Goal: Information Seeking & Learning: Compare options

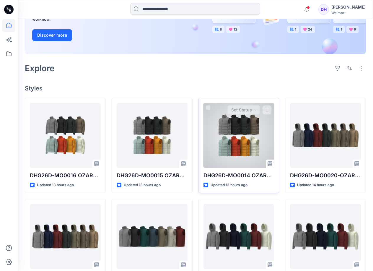
scroll to position [98, 0]
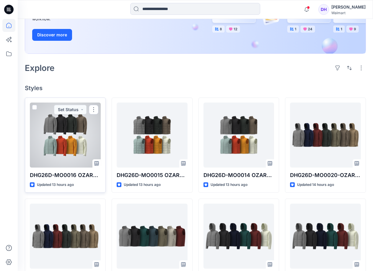
click at [77, 147] on div at bounding box center [65, 135] width 71 height 65
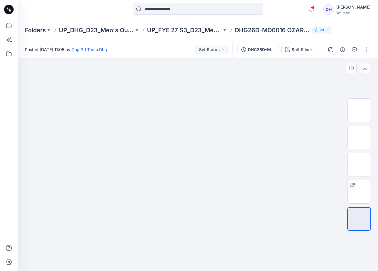
click at [236, 76] on img at bounding box center [198, 76] width 296 height 0
click at [192, 76] on img at bounding box center [198, 76] width 296 height 0
click at [359, 219] on img at bounding box center [359, 219] width 0 height 0
click at [297, 54] on button "Soft Silver" at bounding box center [298, 49] width 35 height 9
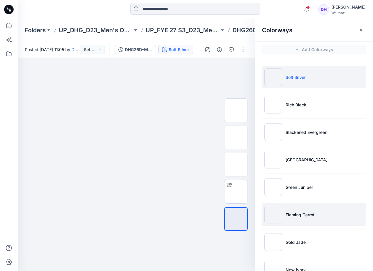
click at [298, 210] on li "Flaming Carrot" at bounding box center [314, 214] width 104 height 22
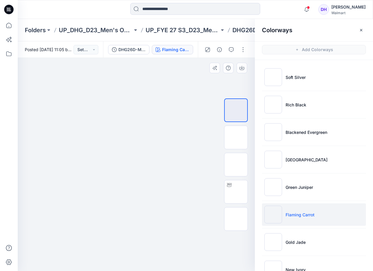
click at [155, 58] on img at bounding box center [136, 58] width 213 height 0
click at [163, 17] on img at bounding box center [137, 17] width 296 height 0
click at [155, 17] on img at bounding box center [137, 17] width 296 height 0
click at [118, 17] on img at bounding box center [137, 17] width 296 height 0
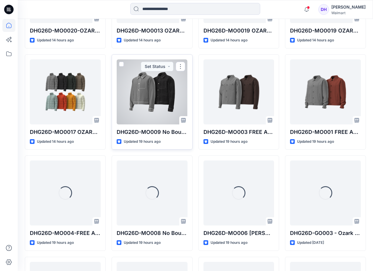
scroll to position [349, 0]
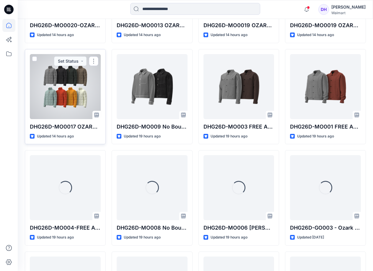
click at [76, 83] on div at bounding box center [65, 86] width 71 height 65
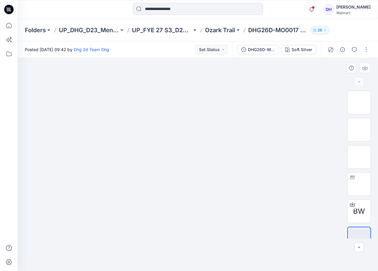
click at [255, 76] on img at bounding box center [198, 76] width 296 height 0
click at [308, 45] on button "Soft Silver" at bounding box center [298, 49] width 35 height 9
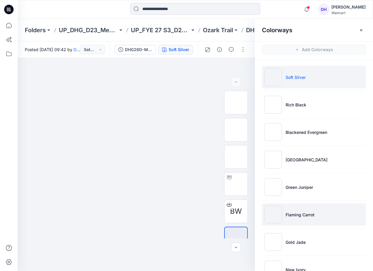
click at [315, 212] on li "Flaming Carrot" at bounding box center [314, 214] width 104 height 22
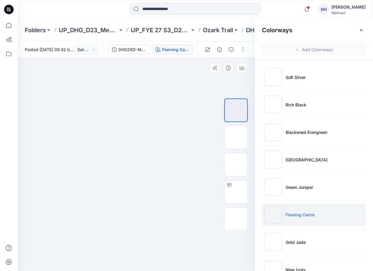
click at [140, 17] on img at bounding box center [137, 17] width 296 height 0
click at [134, 17] on img at bounding box center [137, 17] width 296 height 0
click at [236, 165] on img at bounding box center [236, 165] width 0 height 0
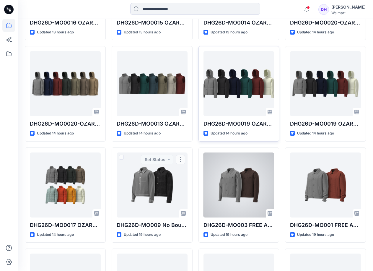
scroll to position [152, 0]
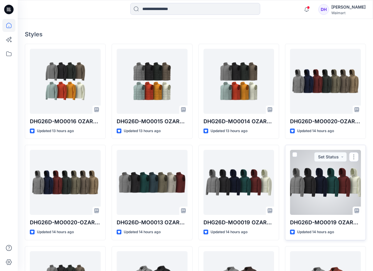
click at [318, 190] on div at bounding box center [325, 182] width 71 height 65
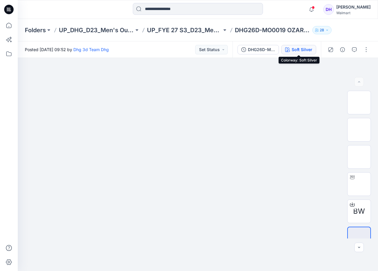
click at [312, 50] on button "Soft Silver" at bounding box center [298, 49] width 35 height 9
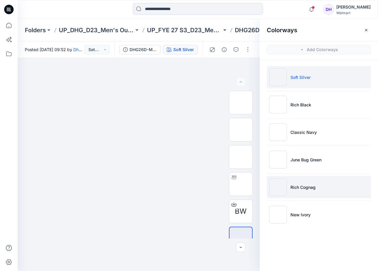
click at [309, 178] on li "Rich Cognag" at bounding box center [319, 187] width 104 height 22
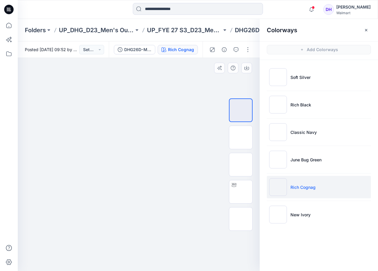
drag, startPoint x: 135, startPoint y: 131, endPoint x: 136, endPoint y: 145, distance: 13.9
click at [136, 35] on img at bounding box center [141, 35] width 296 height 0
click at [161, 49] on img at bounding box center [142, 49] width 296 height 0
click at [241, 192] on img at bounding box center [241, 192] width 0 height 0
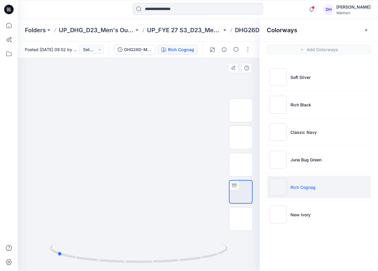
drag, startPoint x: 116, startPoint y: 171, endPoint x: 73, endPoint y: 178, distance: 43.7
click at [73, 178] on div at bounding box center [139, 164] width 242 height 213
click at [118, 171] on div at bounding box center [139, 164] width 242 height 213
